Goal: Task Accomplishment & Management: Manage account settings

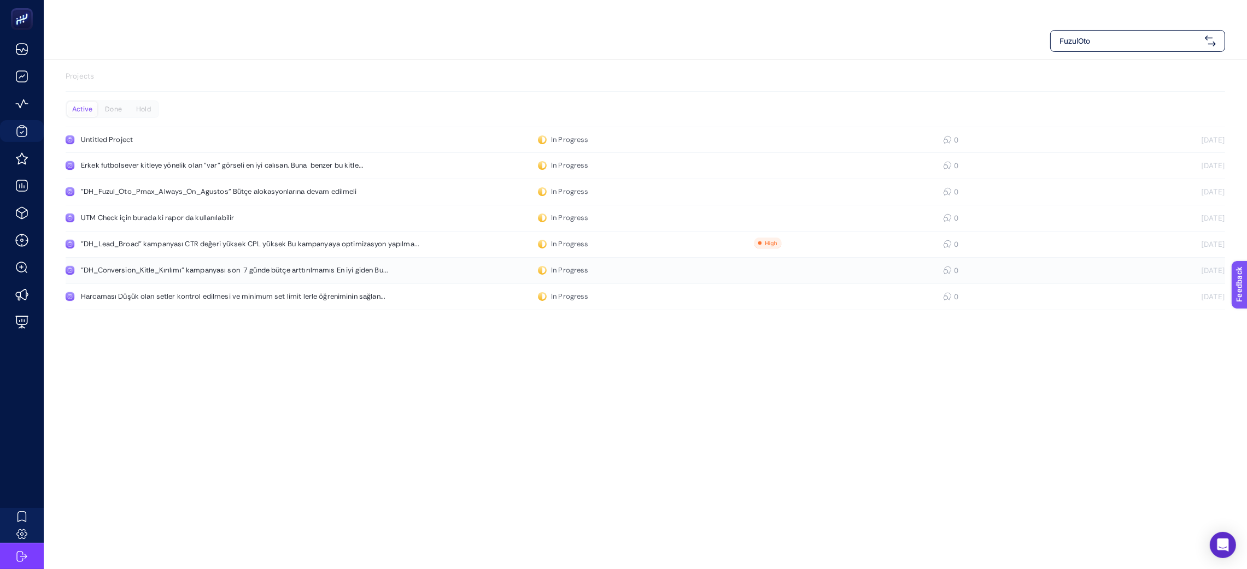
click at [273, 274] on div ""DH_Conversion_Kitle_Kırılımı" kampanyası son 7 günde bütçe arttırılmamıs En iy…" at bounding box center [234, 270] width 307 height 9
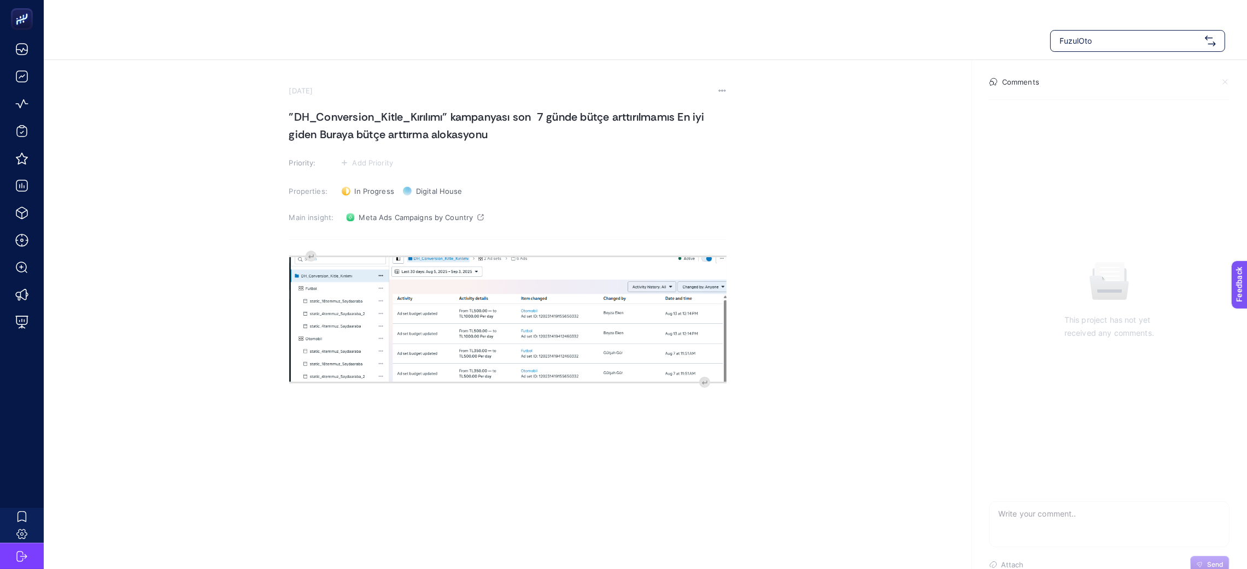
click at [519, 348] on img "Rich Text Editor. Editing area: main" at bounding box center [507, 319] width 437 height 125
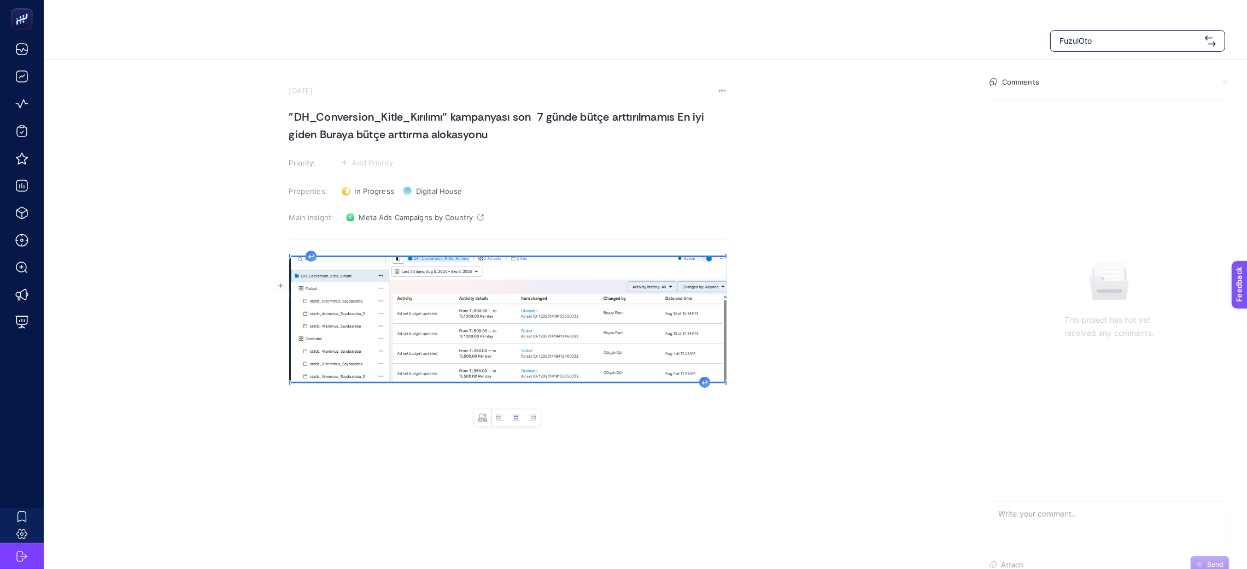
click at [409, 430] on div "image widget. Press Enter to type after or press Shift + Enter to type before t…" at bounding box center [507, 359] width 437 height 219
click at [332, 238] on section "[DATE] "DH_Conversion_Kitle_Kırılımı" kampanyası son 7 günde bütçe arttırılmamı…" at bounding box center [507, 277] width 437 height 383
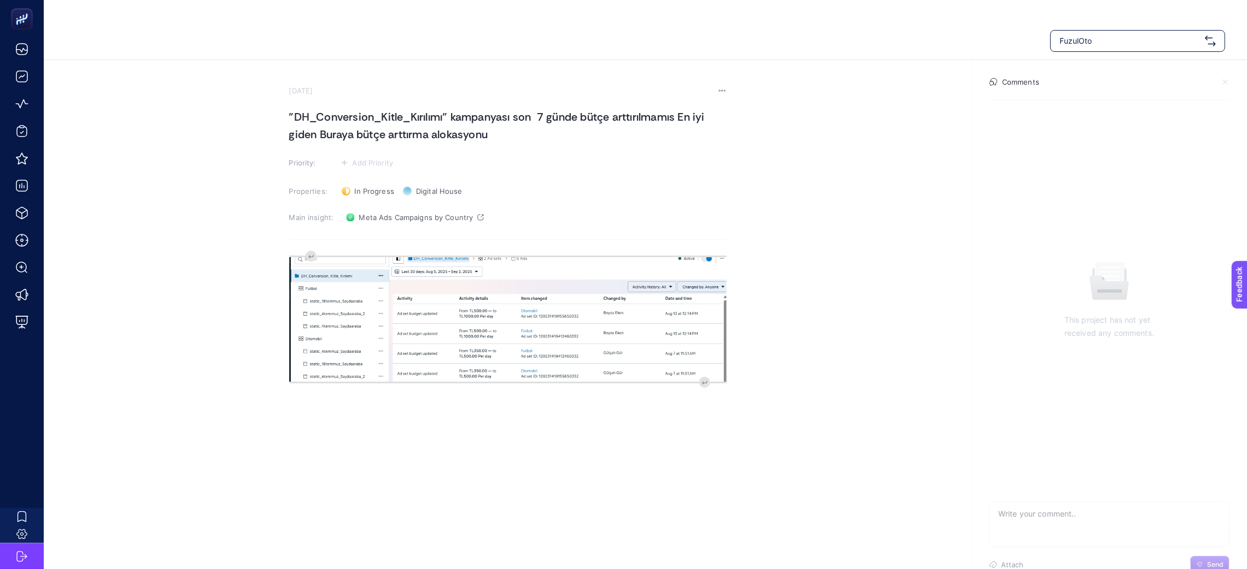
click at [330, 242] on section "[DATE] "DH_Conversion_Kitle_Kırılımı" kampanyası son 7 günde bütçe arttırılmamı…" at bounding box center [507, 277] width 437 height 383
click at [368, 415] on div "image widget. Press Enter to type after or press Shift + Enter to type before t…" at bounding box center [507, 359] width 437 height 219
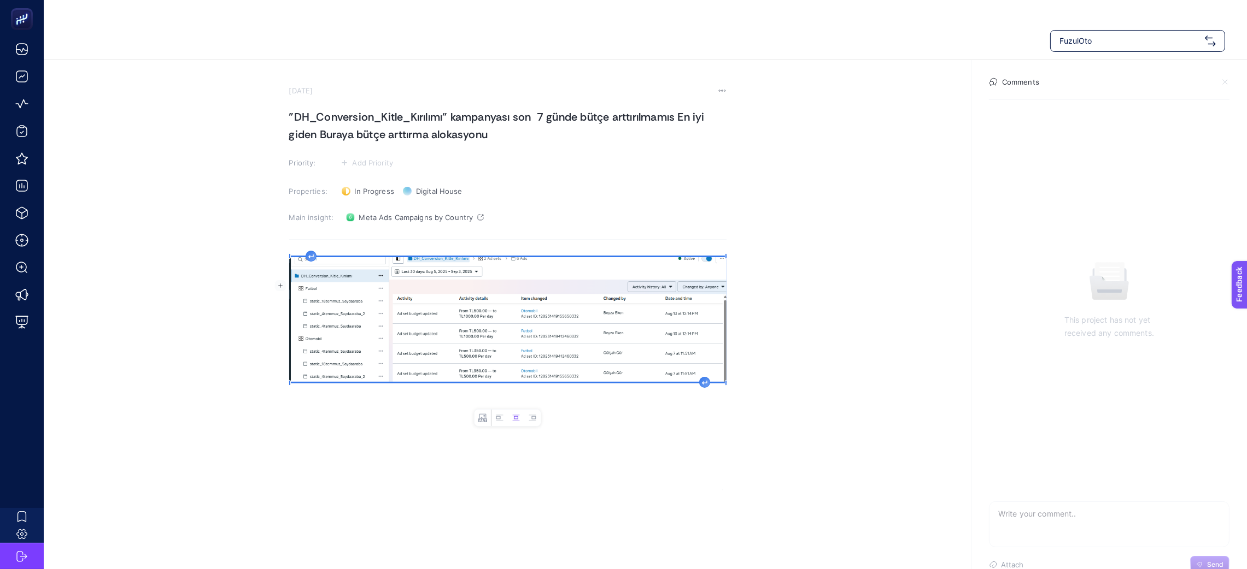
click at [349, 434] on div "image widget. Press Enter to type after or press Shift + Enter to type before t…" at bounding box center [507, 359] width 437 height 219
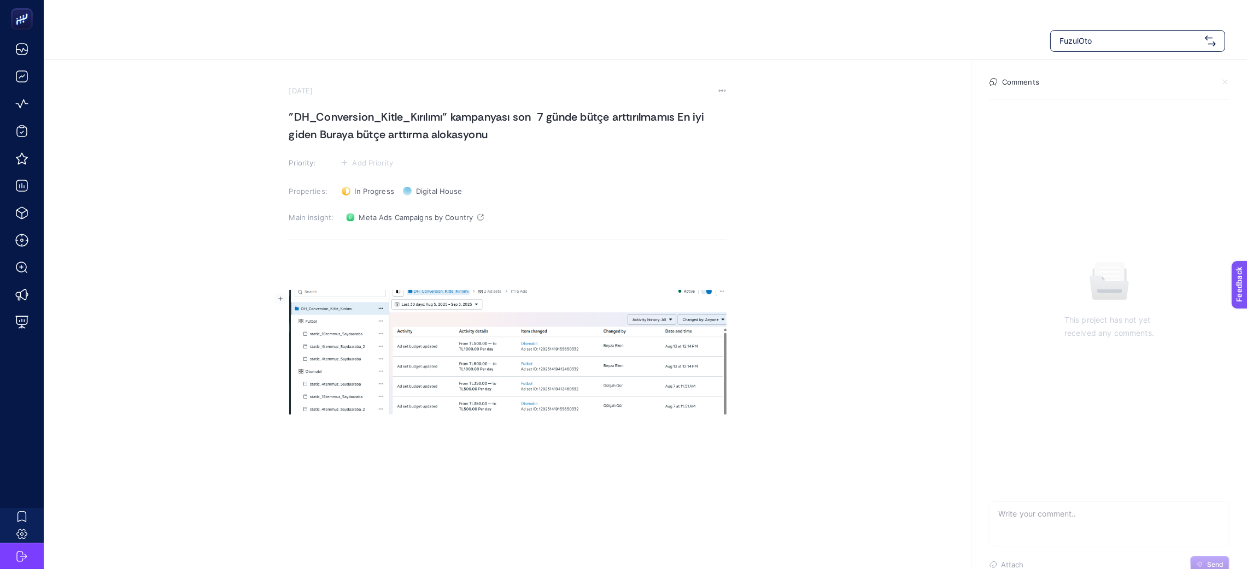
click at [320, 252] on div "Rich Text Editor. Editing area: main" at bounding box center [507, 359] width 437 height 219
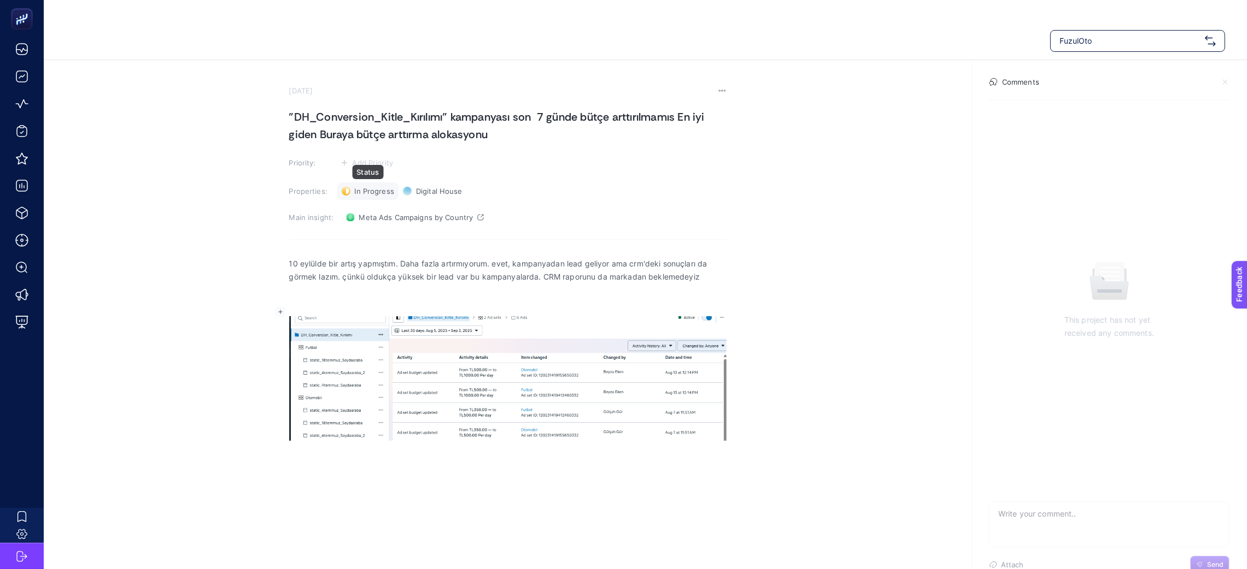
click at [355, 193] on span "In Progress" at bounding box center [374, 191] width 39 height 9
click at [368, 227] on span "Done" at bounding box center [369, 231] width 19 height 9
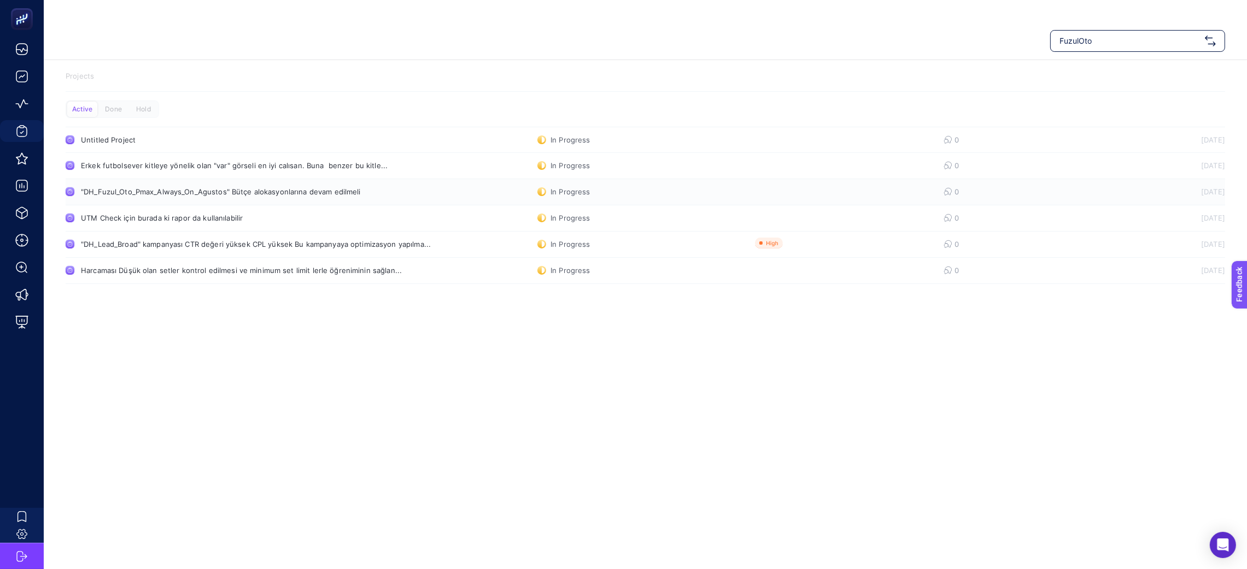
click at [199, 195] on div ""DH_Fuzul_Oto_Pmax_Always_On_Agustos" Bütçe alokasyonlarına devam edilmeli" at bounding box center [221, 191] width 280 height 9
click at [274, 274] on div "Harcaması Düşük olan setler kontrol edilmesi ve minimum set limit lerle öğrenim…" at bounding box center [241, 270] width 321 height 9
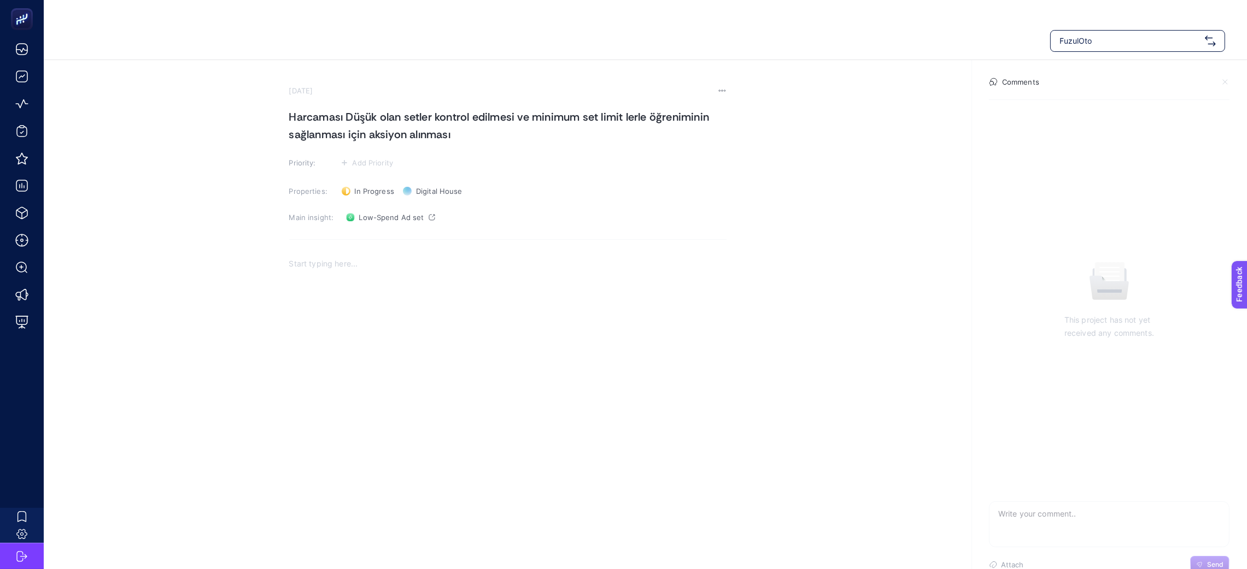
click at [293, 286] on div "Rich Text Editor. Editing area: main" at bounding box center [507, 359] width 437 height 219
click at [367, 197] on div "In Progress Status" at bounding box center [367, 191] width 61 height 17
click at [375, 232] on span "Done" at bounding box center [369, 231] width 19 height 9
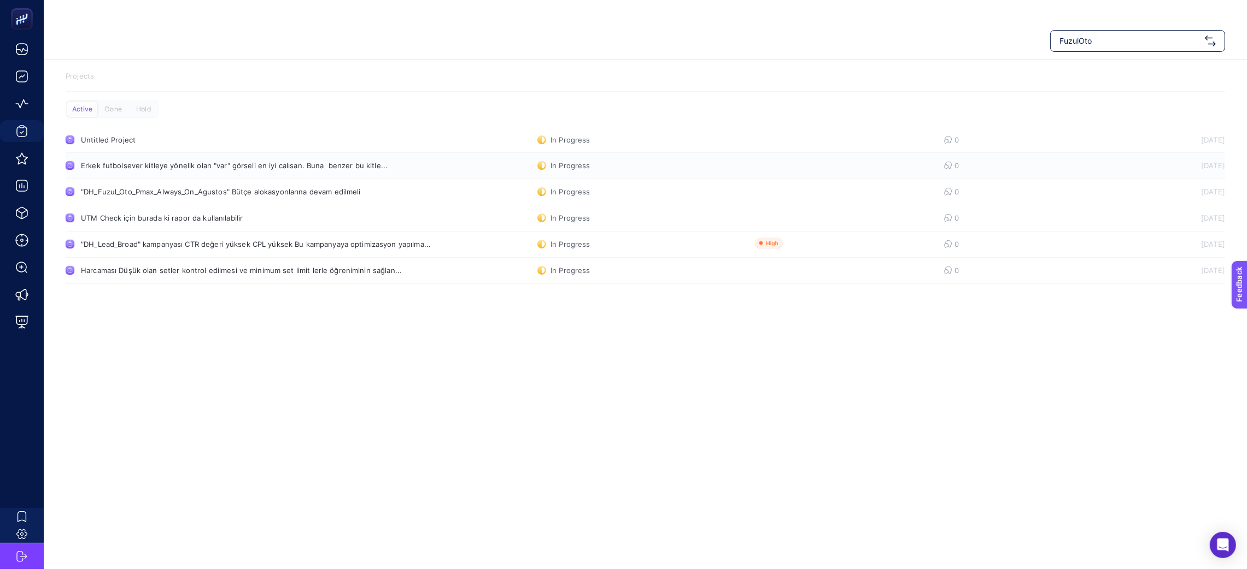
click at [220, 169] on div "Erkek futbolsever kitleye yönelik olan "var" görseli en iyi calısan. Buna benze…" at bounding box center [234, 165] width 307 height 9
